Goal: Navigation & Orientation: Find specific page/section

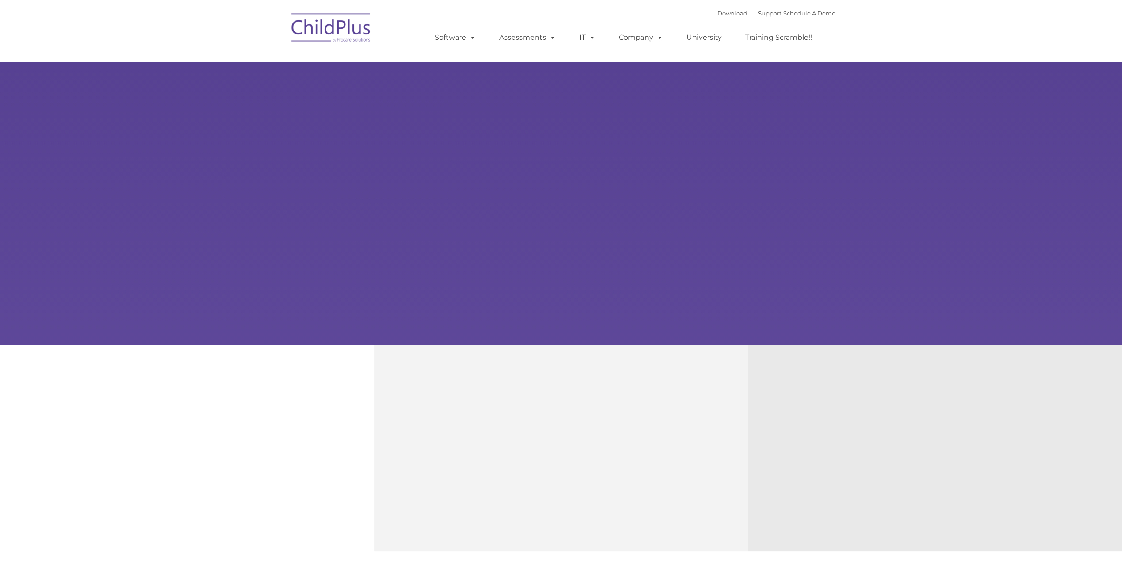
type input ""
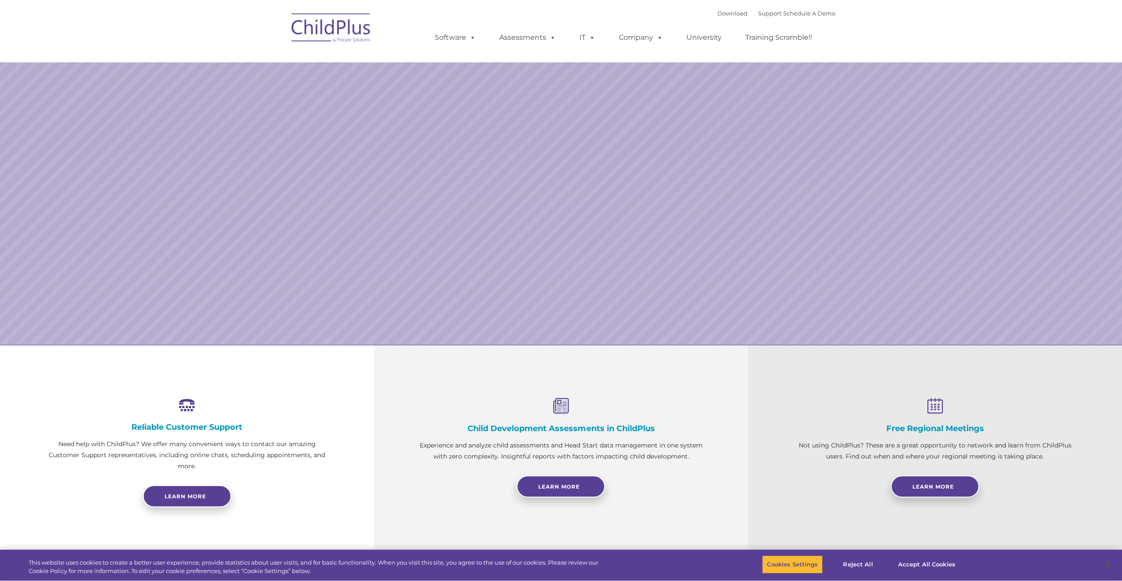
select select "MEDIUM"
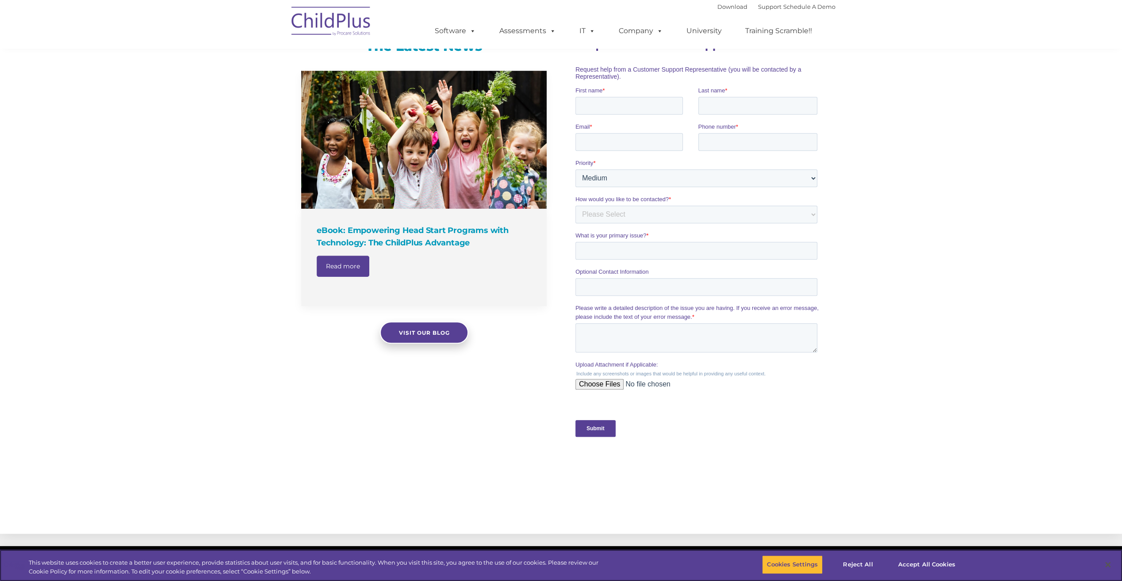
scroll to position [550, 0]
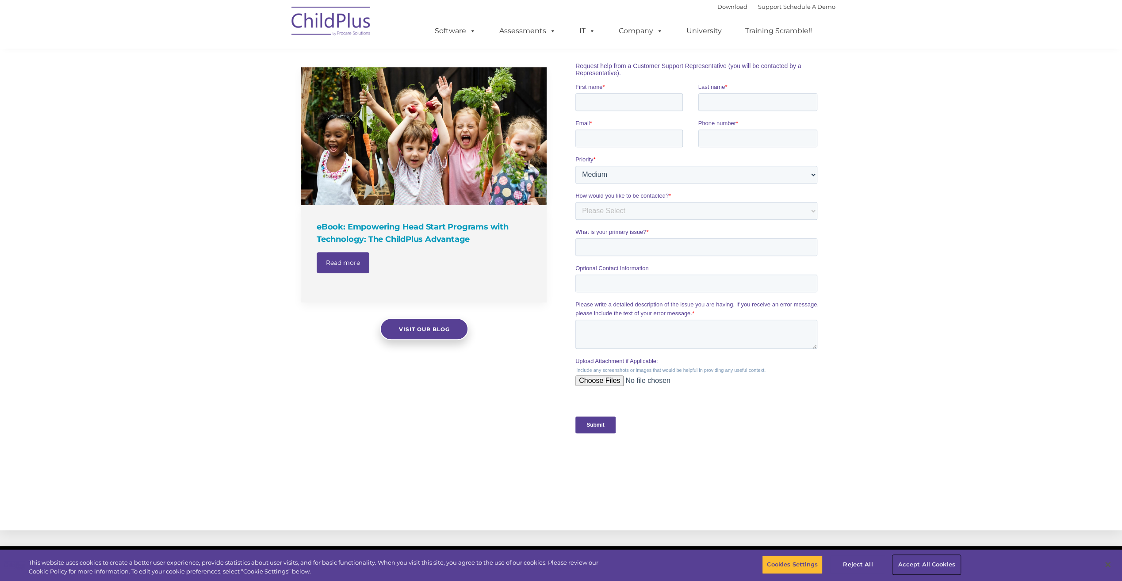
click at [908, 561] on button "Accept All Cookies" at bounding box center [926, 564] width 67 height 19
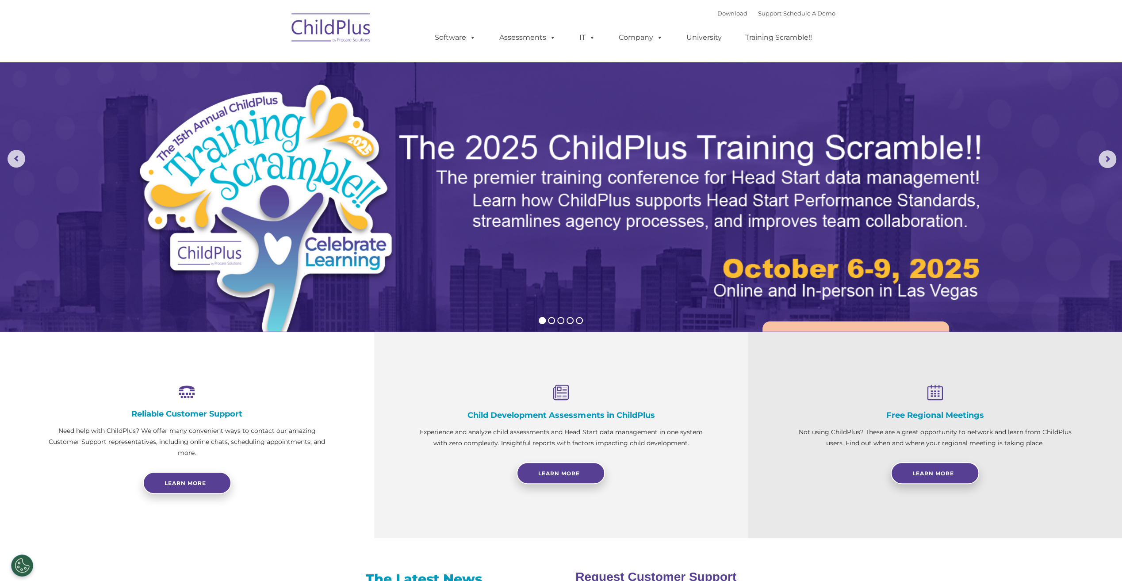
scroll to position [0, 0]
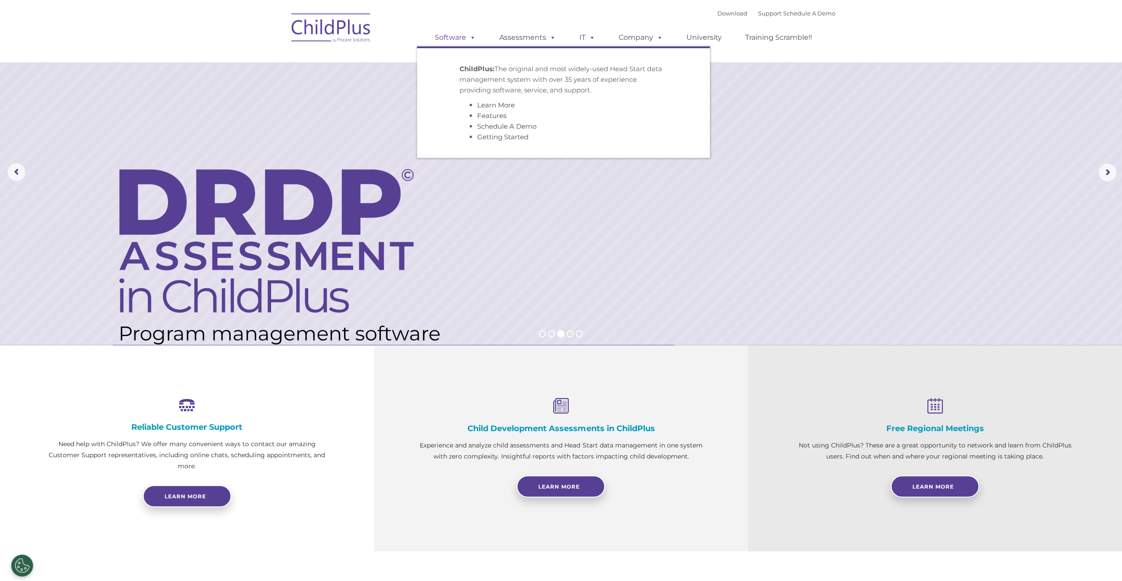
click at [472, 38] on span at bounding box center [471, 37] width 10 height 8
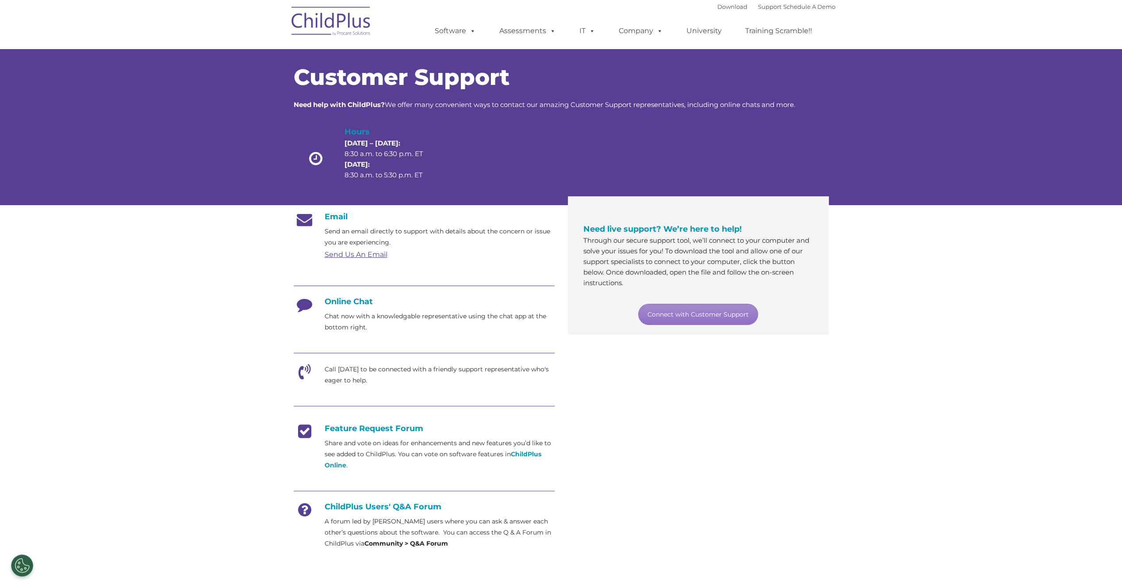
click at [305, 29] on img at bounding box center [331, 22] width 88 height 44
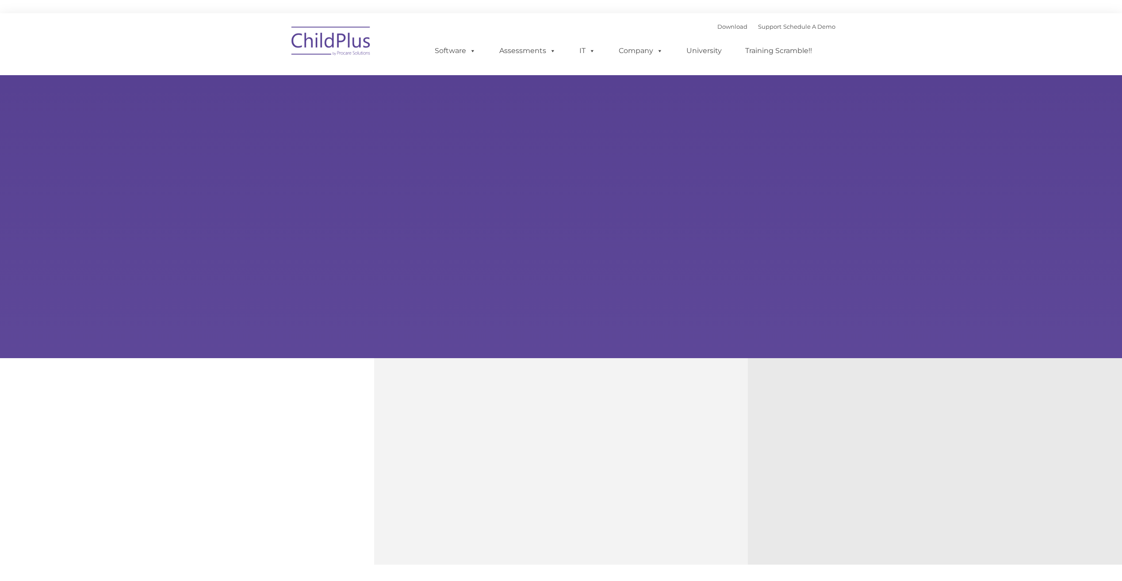
type input ""
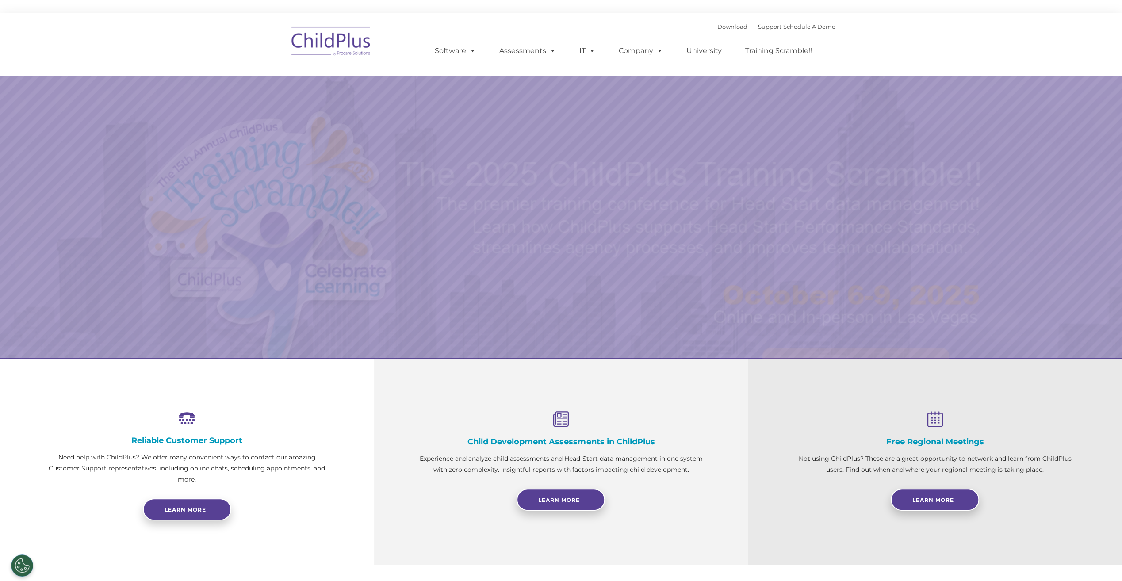
select select "MEDIUM"
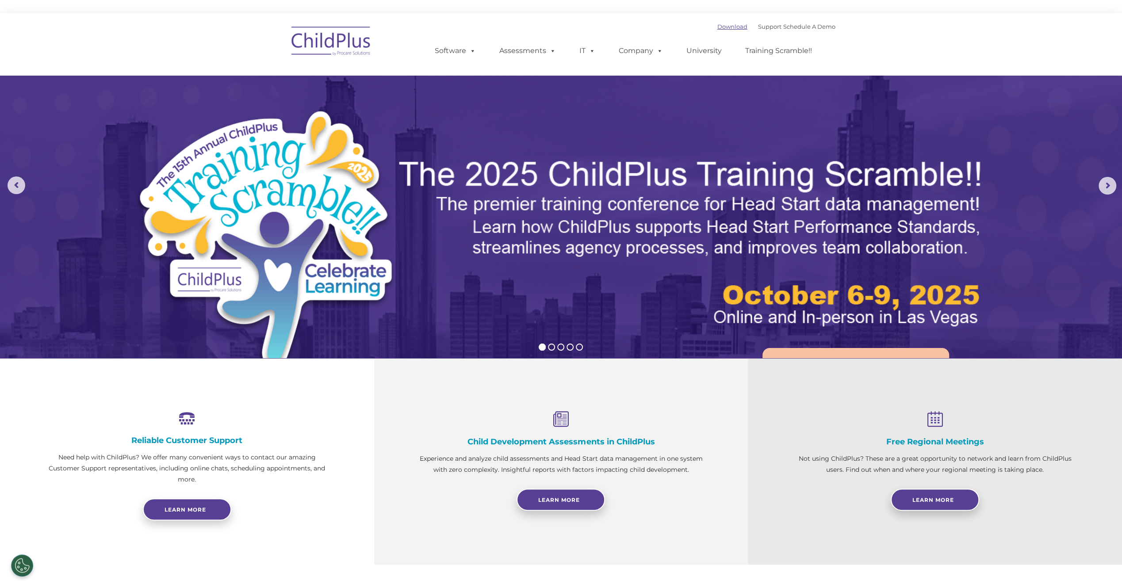
click at [717, 27] on link "Download" at bounding box center [732, 26] width 30 height 7
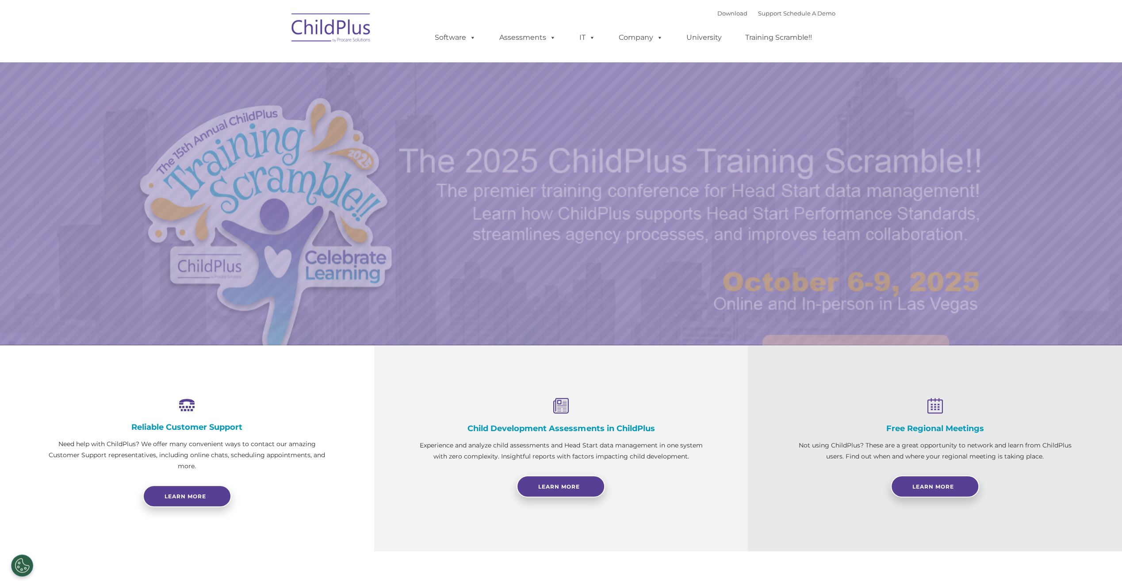
select select "MEDIUM"
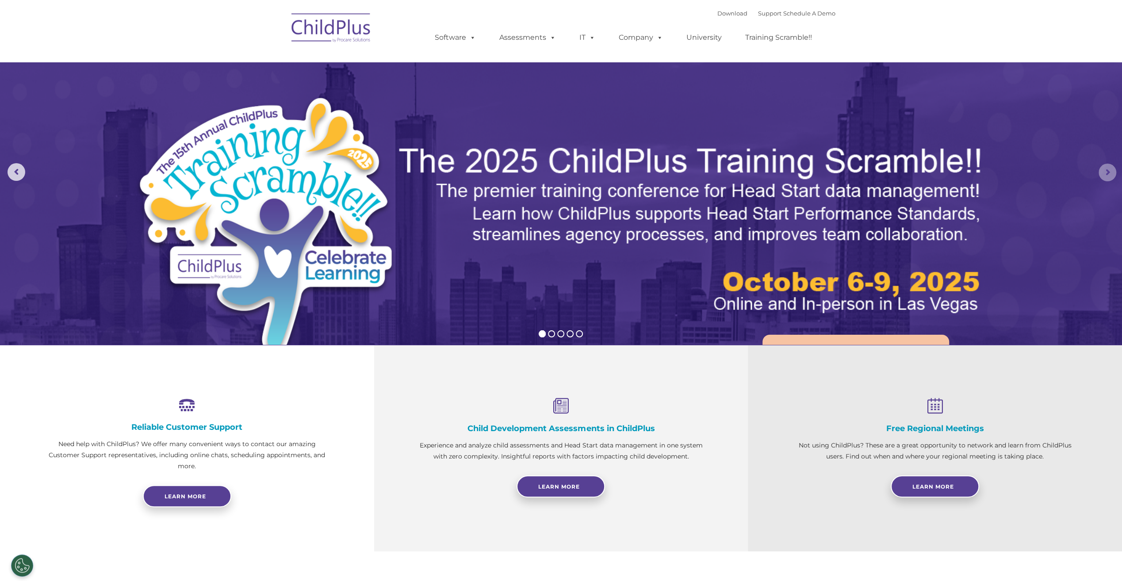
click at [1111, 175] on rs-arrow at bounding box center [1107, 173] width 18 height 18
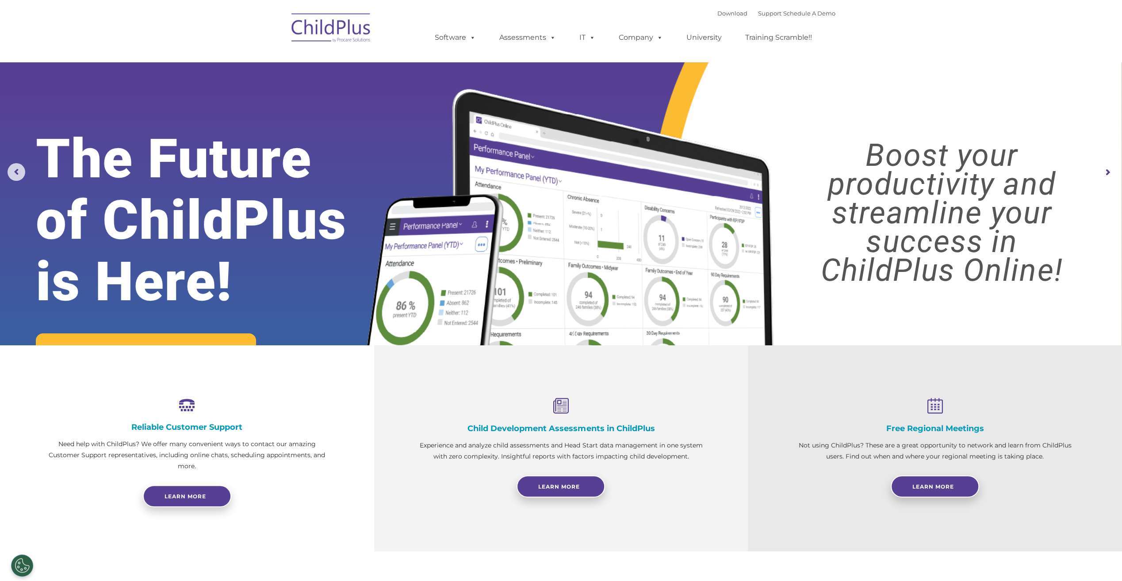
click at [1111, 175] on rs-arrow at bounding box center [1107, 173] width 18 height 18
